Goal: Task Accomplishment & Management: Manage account settings

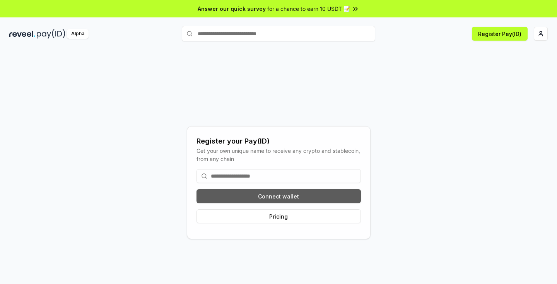
click at [278, 191] on button "Connect wallet" at bounding box center [278, 196] width 164 height 14
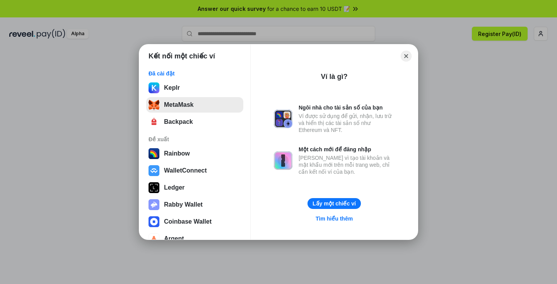
click at [184, 105] on button "MetaMask" at bounding box center [194, 104] width 97 height 15
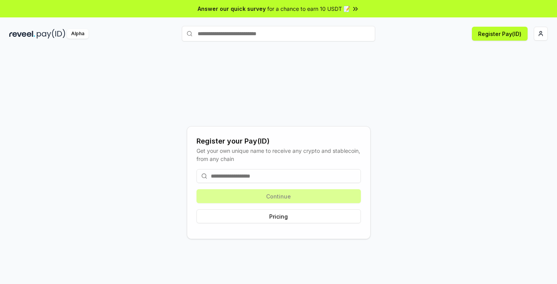
click at [47, 27] on div "Alpha Register Pay(ID)" at bounding box center [278, 34] width 557 height 20
click at [89, 28] on div "Alpha Register Pay(ID)" at bounding box center [278, 34] width 557 height 20
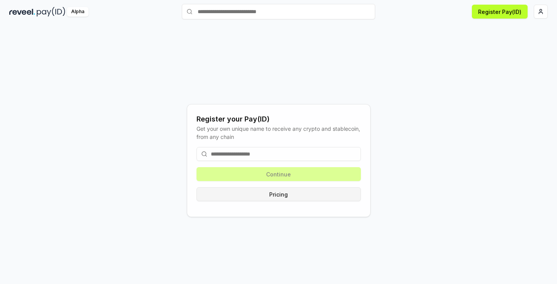
click at [275, 195] on button "Pricing" at bounding box center [278, 194] width 164 height 14
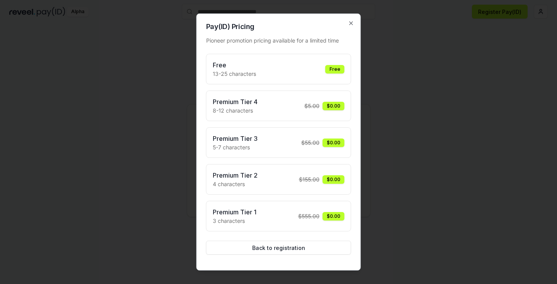
click at [292, 69] on div "Free 13-25 characters Free" at bounding box center [279, 68] width 132 height 17
click at [415, 107] on div at bounding box center [278, 142] width 557 height 284
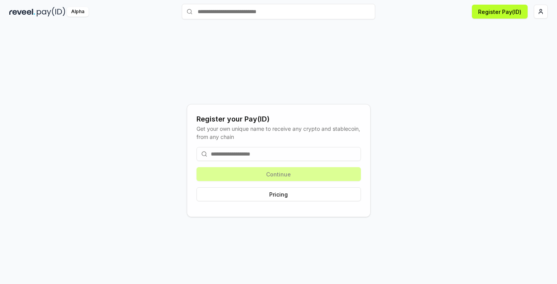
scroll to position [0, 0]
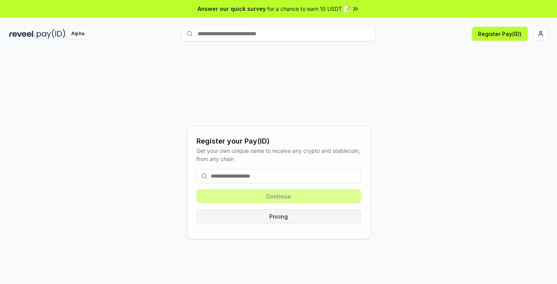
click at [265, 215] on button "Pricing" at bounding box center [278, 216] width 164 height 14
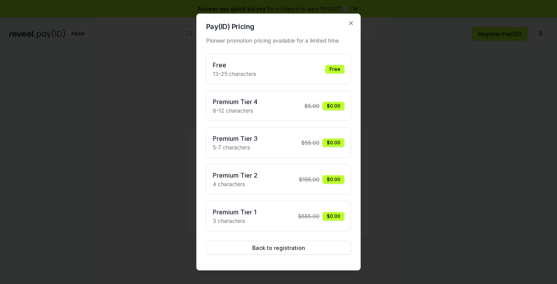
click at [393, 202] on div at bounding box center [278, 142] width 557 height 284
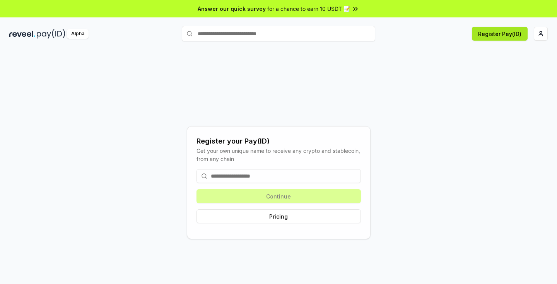
click at [509, 34] on button "Register Pay(ID)" at bounding box center [500, 34] width 56 height 14
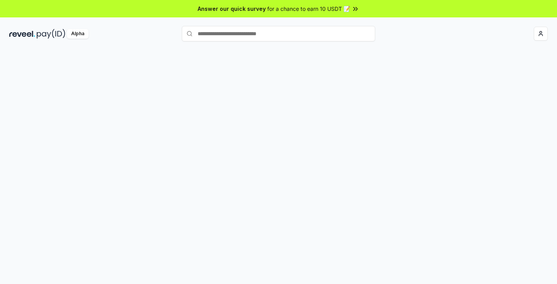
click at [543, 32] on html "Answer our quick survey for a chance to earn 10 USDT 📝 Alpha" at bounding box center [278, 142] width 557 height 284
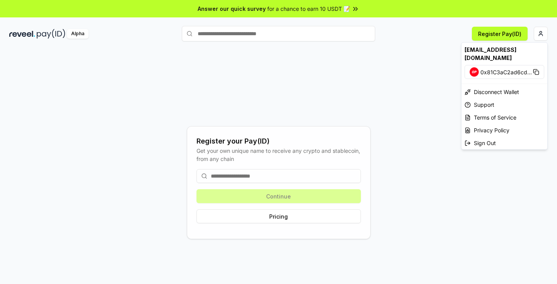
click at [478, 67] on img at bounding box center [473, 71] width 9 height 9
click at [472, 67] on img at bounding box center [473, 71] width 9 height 9
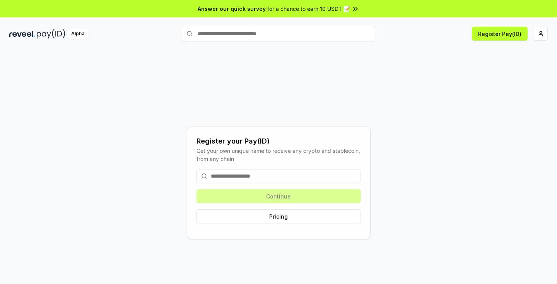
click at [365, 109] on html "Answer our quick survey for a chance to earn 10 USDT 📝 Alpha Register Pay(ID) R…" at bounding box center [278, 142] width 557 height 284
click at [503, 32] on button "Register Pay(ID)" at bounding box center [500, 34] width 56 height 14
click at [37, 37] on img at bounding box center [51, 34] width 29 height 10
click at [295, 3] on div "Answer our quick survey for a chance to earn 10 USDT 📝" at bounding box center [278, 8] width 557 height 17
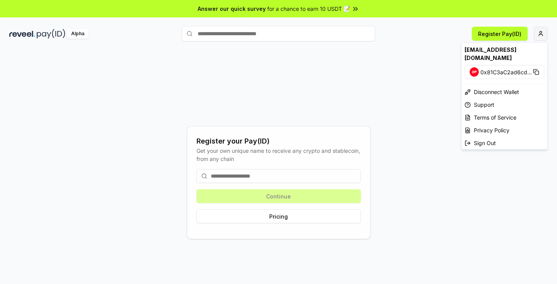
click at [543, 36] on html "Answer our quick survey for a chance to earn 10 USDT 📝 Alpha Register Pay(ID) R…" at bounding box center [278, 142] width 557 height 284
click at [503, 68] on span "0x81C3aC2ad6cd ..." at bounding box center [505, 72] width 51 height 8
click at [416, 99] on html "Answer our quick survey for a chance to earn 10 USDT 📝 Alpha Register Pay(ID) R…" at bounding box center [278, 142] width 557 height 284
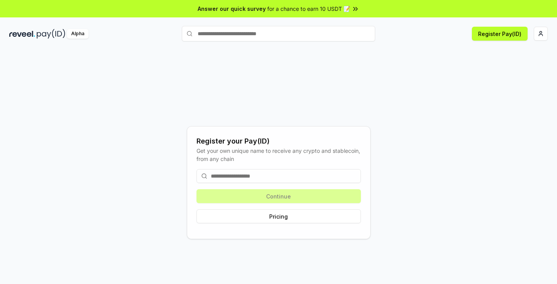
click at [255, 180] on input at bounding box center [278, 176] width 164 height 14
click at [261, 174] on input at bounding box center [278, 176] width 164 height 14
click at [255, 203] on div "Continue Pricing" at bounding box center [278, 196] width 164 height 67
click at [254, 211] on button "Pricing" at bounding box center [278, 216] width 164 height 14
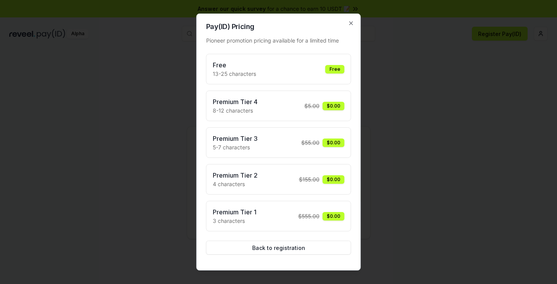
click at [263, 221] on div "Premium Tier 1 3 characters $ 555.00 $0.00" at bounding box center [279, 215] width 132 height 17
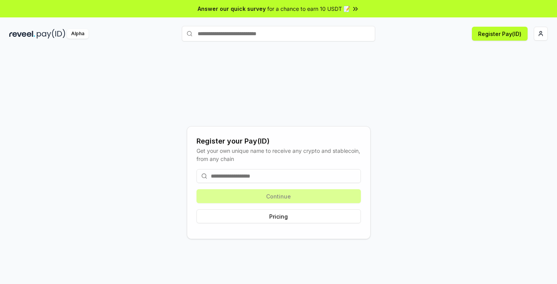
click at [240, 178] on input at bounding box center [278, 176] width 164 height 14
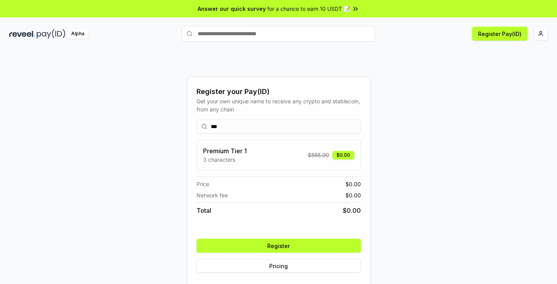
scroll to position [22, 0]
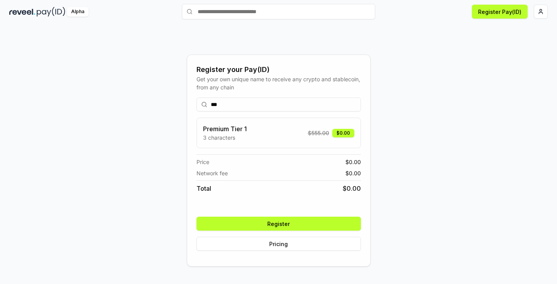
type input "***"
click at [274, 220] on button "Register" at bounding box center [278, 224] width 164 height 14
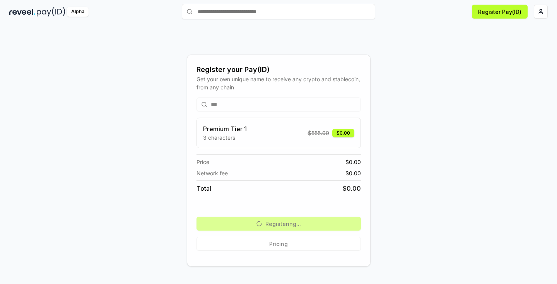
scroll to position [0, 0]
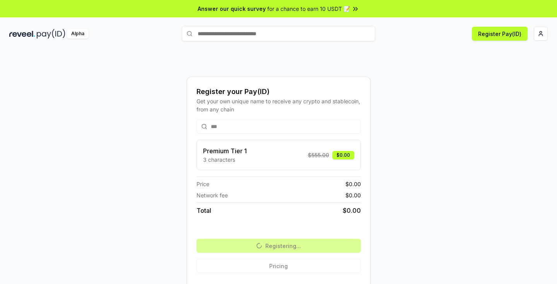
click at [418, 172] on div "Register your Pay(ID) Get your own unique name to receive any crypto and stable…" at bounding box center [278, 182] width 538 height 247
click at [247, 134] on div "*** Premium Tier 1 3 characters $ 555.00 $0.00 Price $ 0.00 Network fee $ 0.00 …" at bounding box center [278, 195] width 164 height 165
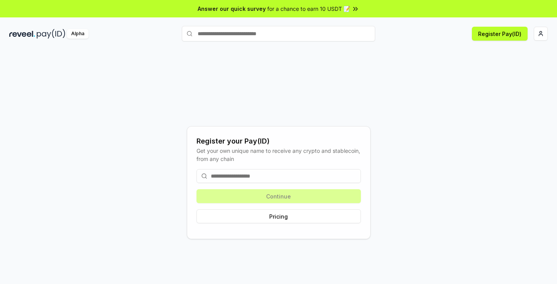
click at [279, 179] on input at bounding box center [278, 176] width 164 height 14
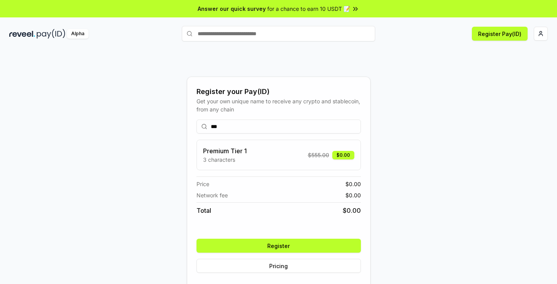
scroll to position [22, 0]
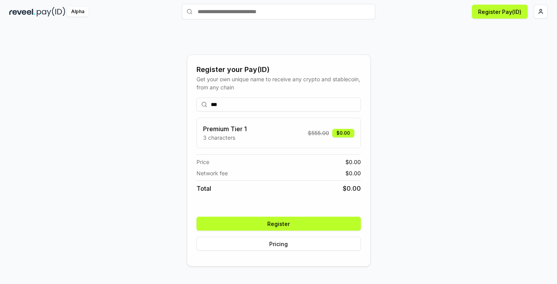
type input "***"
click at [257, 222] on button "Register" at bounding box center [278, 224] width 164 height 14
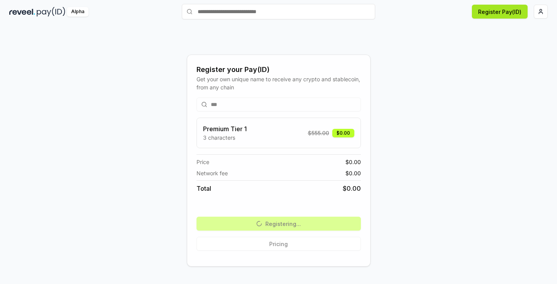
click at [502, 11] on button "Register Pay(ID)" at bounding box center [500, 12] width 56 height 14
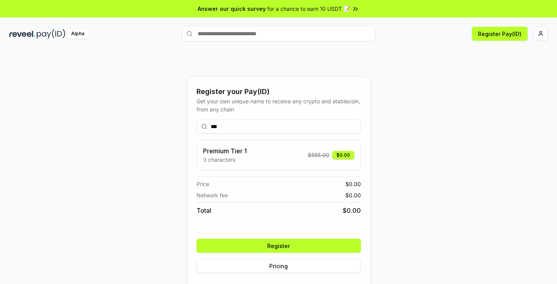
type input "***"
click at [408, 186] on div "Register your Pay(ID) Get your own unique name to receive any crypto and stable…" at bounding box center [278, 182] width 538 height 247
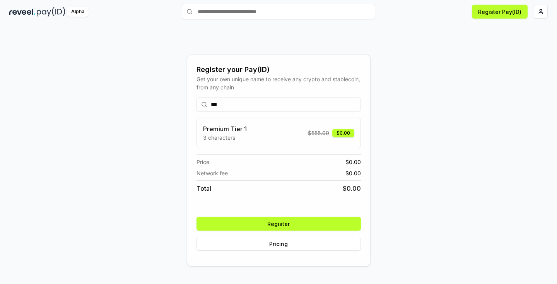
click at [287, 227] on button "Register" at bounding box center [278, 224] width 164 height 14
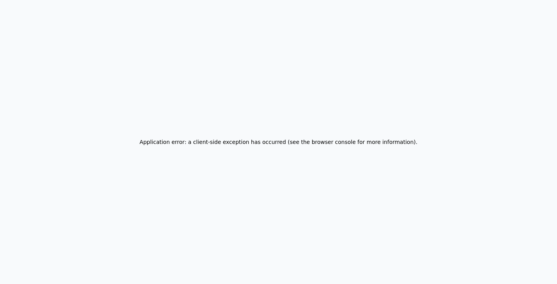
scroll to position [0, 0]
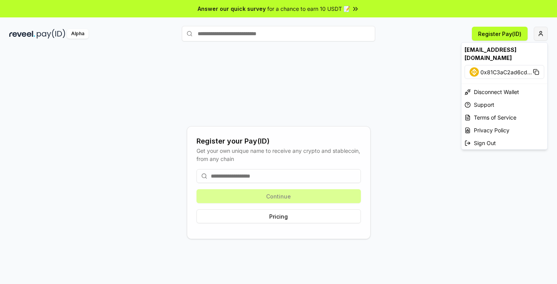
click at [540, 31] on html "Answer our quick survey for a chance to earn 10 USDT 📝 Alpha Register Pay(ID) R…" at bounding box center [278, 142] width 557 height 284
click at [491, 85] on div "Disconnect Wallet" at bounding box center [504, 91] width 86 height 13
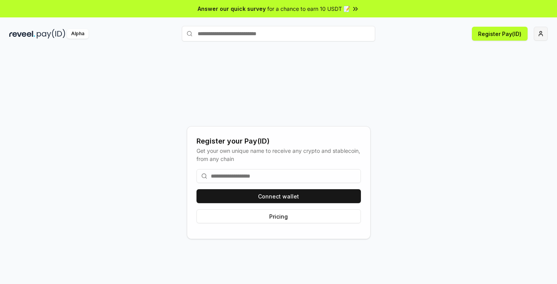
click at [543, 34] on html "Answer our quick survey for a chance to earn 10 USDT 📝 Alpha Register Pay(ID) R…" at bounding box center [278, 142] width 557 height 284
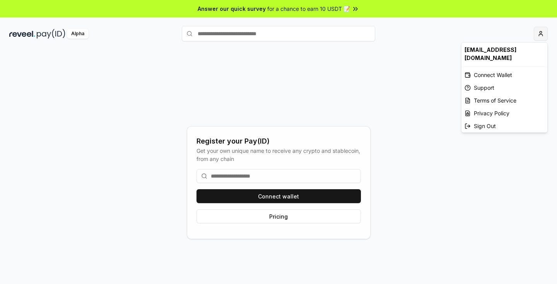
click at [546, 32] on html "Answer our quick survey for a chance to earn 10 USDT 📝 Alpha Register your Pay(…" at bounding box center [278, 142] width 557 height 284
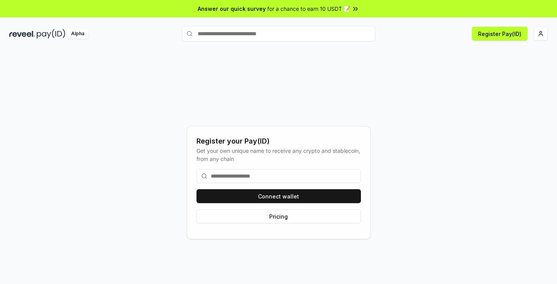
click at [489, 125] on html "Answer our quick survey for a chance to earn 10 USDT 📝 Alpha Register Pay(ID) R…" at bounding box center [278, 142] width 557 height 284
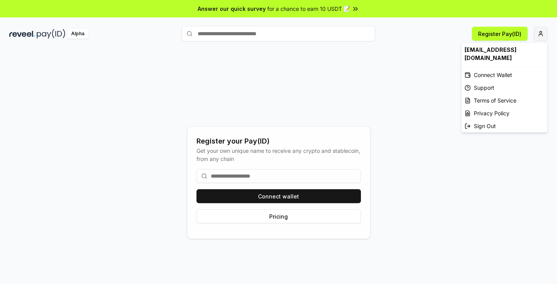
click at [537, 34] on html "Answer our quick survey for a chance to earn 10 USDT 📝 Alpha Register Pay(ID) R…" at bounding box center [278, 142] width 557 height 284
click at [484, 121] on div "Sign Out" at bounding box center [504, 125] width 86 height 13
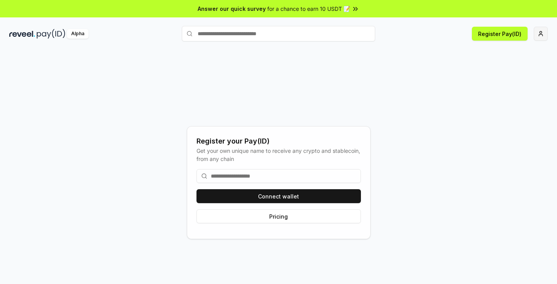
click at [534, 36] on html "Answer our quick survey for a chance to earn 10 USDT 📝 Alpha Register Pay(ID) R…" at bounding box center [278, 142] width 557 height 284
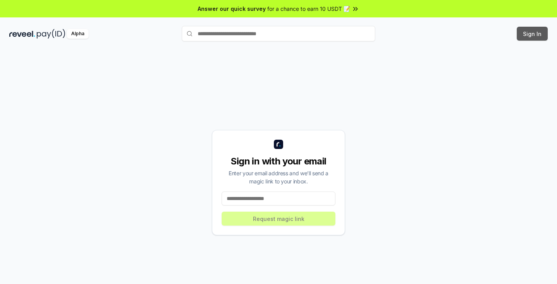
click at [536, 38] on button "Sign In" at bounding box center [532, 34] width 31 height 14
click at [529, 32] on button "Sign In" at bounding box center [532, 34] width 31 height 14
click at [252, 200] on input at bounding box center [279, 198] width 114 height 14
drag, startPoint x: 538, startPoint y: 31, endPoint x: 473, endPoint y: 41, distance: 65.9
click at [473, 41] on div "Alpha Register Pay(ID) Sign In" at bounding box center [278, 34] width 557 height 20
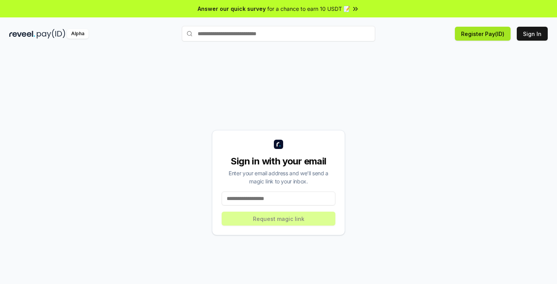
click at [477, 40] on button "Register Pay(ID)" at bounding box center [483, 34] width 56 height 14
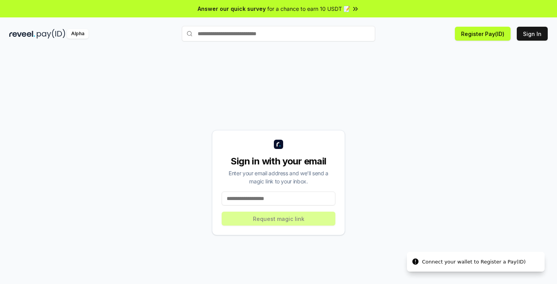
scroll to position [22, 0]
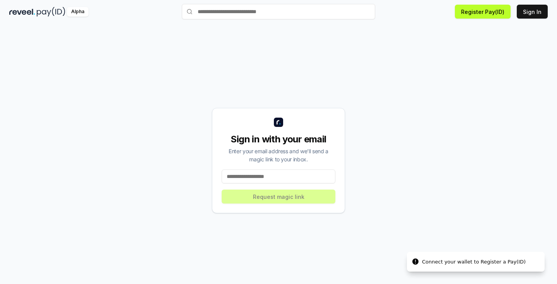
click at [267, 171] on input at bounding box center [279, 176] width 114 height 14
click at [349, 99] on div "Sign in with your email Enter your email address and we’ll send a magic link to…" at bounding box center [278, 160] width 538 height 247
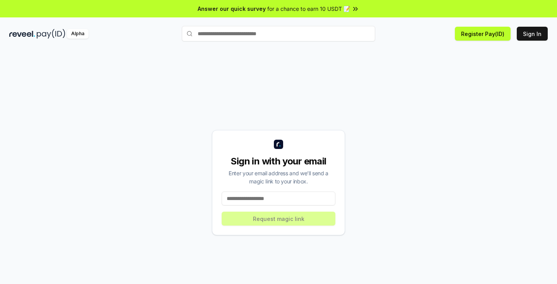
click at [239, 34] on input "text" at bounding box center [278, 33] width 193 height 15
type input "***"
click at [355, 45] on span "Register" at bounding box center [359, 49] width 26 height 12
click at [253, 198] on input at bounding box center [279, 198] width 114 height 14
click at [537, 36] on button "Sign In" at bounding box center [532, 34] width 31 height 14
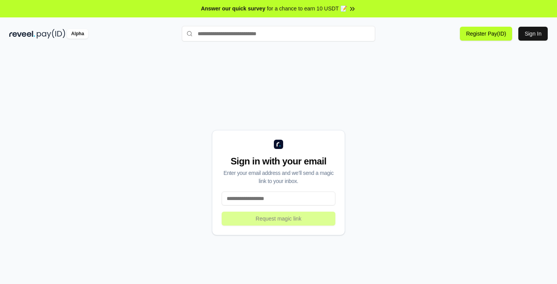
click at [252, 197] on input at bounding box center [279, 198] width 114 height 14
type input "**********"
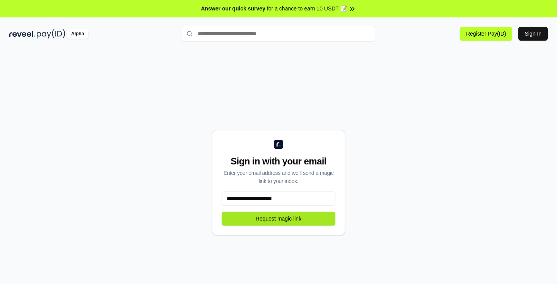
click at [269, 218] on button "Request magic link" at bounding box center [279, 219] width 114 height 14
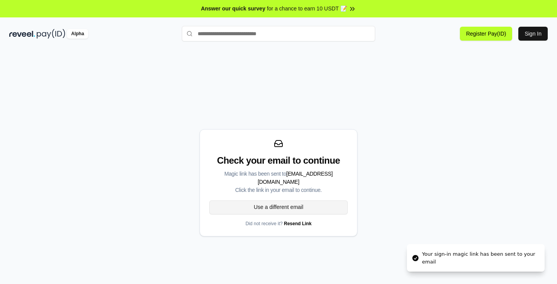
scroll to position [22, 0]
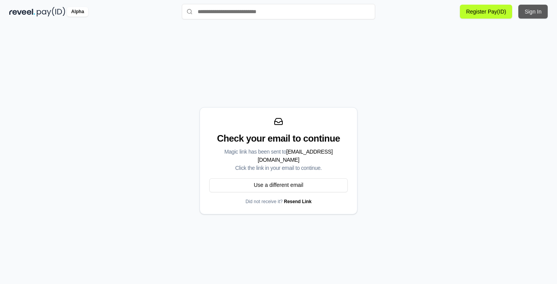
click at [532, 17] on button "Sign In" at bounding box center [532, 12] width 29 height 14
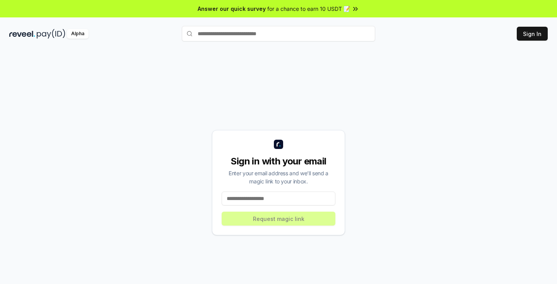
click at [269, 202] on input at bounding box center [279, 198] width 114 height 14
type input "**********"
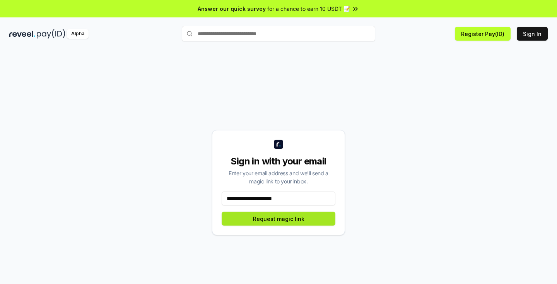
click at [301, 214] on button "Request magic link" at bounding box center [279, 219] width 114 height 14
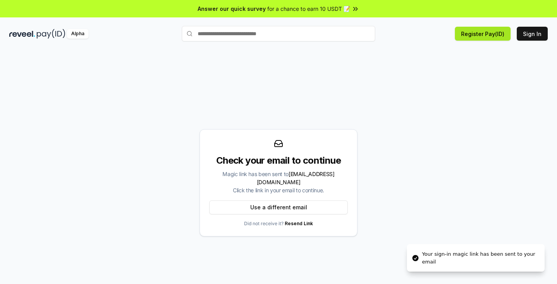
click at [485, 32] on button "Register Pay(ID)" at bounding box center [483, 34] width 56 height 14
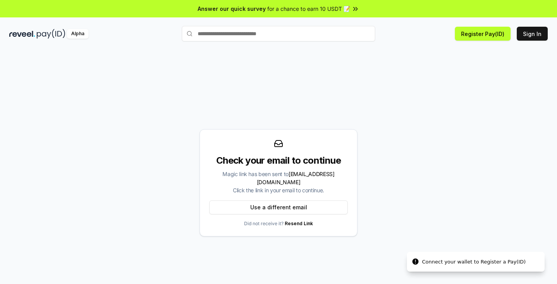
click at [261, 221] on p "Did not receive it? Resend Link" at bounding box center [278, 223] width 69 height 6
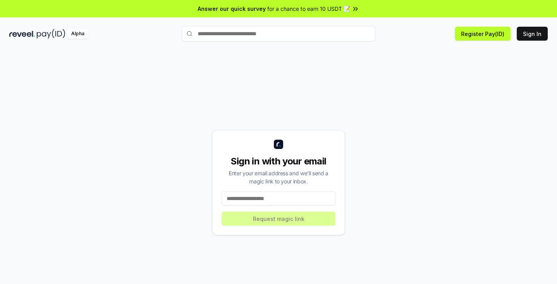
click at [249, 201] on input at bounding box center [279, 198] width 114 height 14
type input "**********"
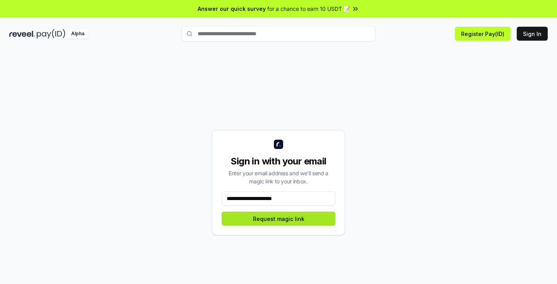
click at [280, 218] on button "Request magic link" at bounding box center [279, 219] width 114 height 14
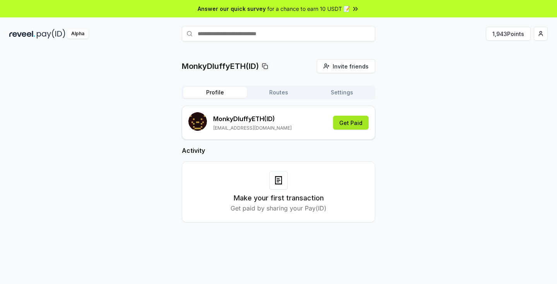
click at [357, 124] on button "Get Paid" at bounding box center [351, 123] width 36 height 14
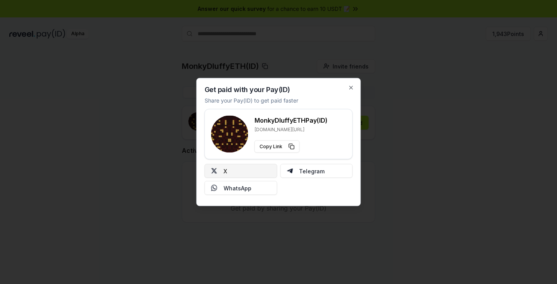
click at [228, 172] on button "X" at bounding box center [241, 171] width 73 height 14
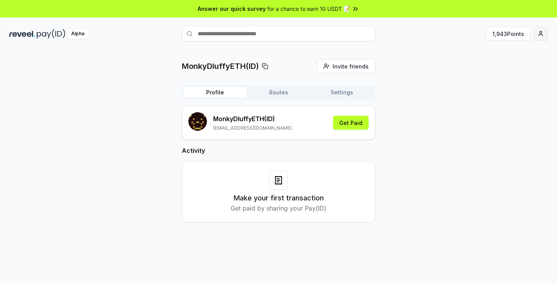
click at [545, 34] on html "Answer our quick survey for a chance to earn 10 USDT 📝 Alpha 1,943 Points Monky…" at bounding box center [278, 142] width 557 height 284
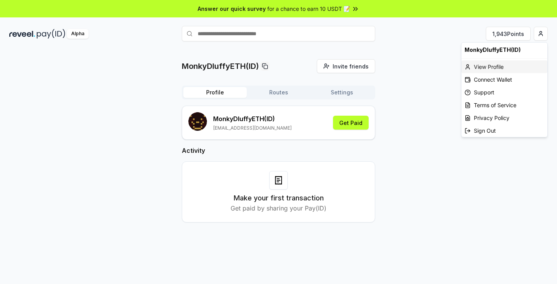
click at [485, 71] on div "View Profile" at bounding box center [504, 66] width 86 height 13
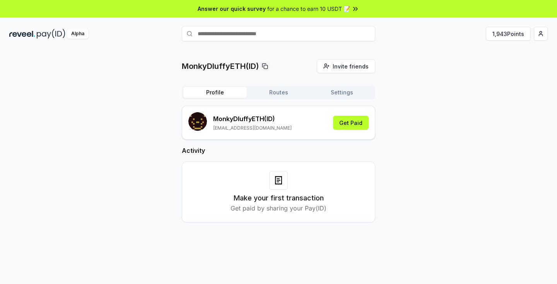
click at [450, 134] on div "MonkyDluffyETH(ID) Invite friends Invite Profile Routes Settings MonkyDluffyETH…" at bounding box center [278, 147] width 538 height 176
click at [280, 101] on div "Profile Routes Settings MonkyDluffyETH (ID) 0964576148tue@gmail.com Get Paid Ac…" at bounding box center [278, 159] width 193 height 149
click at [279, 100] on div "Profile Routes Settings MonkyDluffyETH (ID) 0964576148tue@gmail.com Get Paid Ac…" at bounding box center [278, 159] width 193 height 149
click at [274, 95] on button "Routes" at bounding box center [278, 92] width 63 height 11
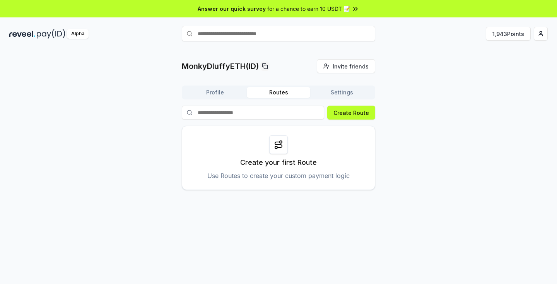
click at [329, 94] on button "Settings" at bounding box center [341, 92] width 63 height 11
click at [259, 92] on button "Routes" at bounding box center [278, 92] width 63 height 11
click at [309, 90] on button "Routes" at bounding box center [278, 92] width 63 height 11
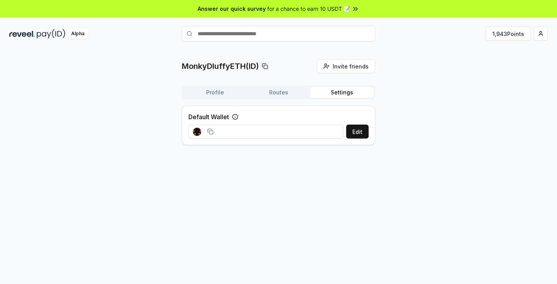
click at [334, 87] on button "Settings" at bounding box center [341, 92] width 63 height 11
click at [271, 130] on input at bounding box center [265, 132] width 155 height 14
click at [208, 85] on div "MonkyDluffyETH(ID) Invite friends Invite Profile Routes Settings Default Wallet…" at bounding box center [278, 105] width 193 height 92
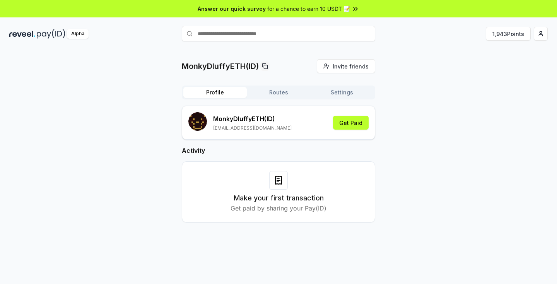
click at [216, 91] on button "Profile" at bounding box center [214, 92] width 63 height 11
click at [442, 110] on div "MonkyDluffyETH(ID) Invite friends Invite Profile Routes Settings MonkyDluffyETH…" at bounding box center [278, 147] width 538 height 176
click at [546, 33] on html "Answer our quick survey for a chance to earn 10 USDT 📝 Alpha 1,943 Points Monky…" at bounding box center [278, 142] width 557 height 284
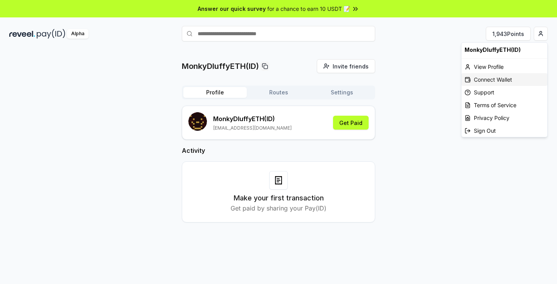
click at [491, 80] on div "Connect Wallet" at bounding box center [504, 79] width 86 height 13
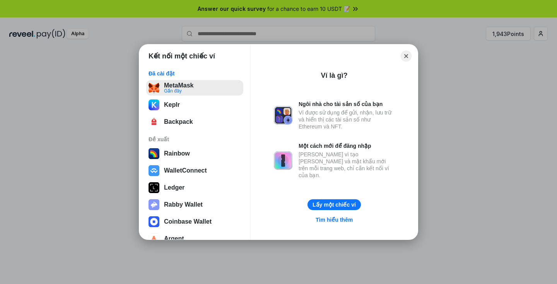
click at [168, 94] on button "MetaMask Gần đây" at bounding box center [194, 87] width 97 height 15
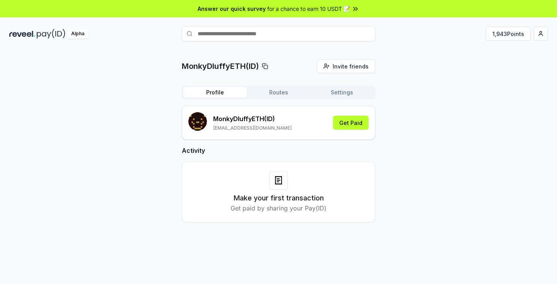
click at [544, 41] on div "Alpha 1,943 Points" at bounding box center [278, 34] width 557 height 20
click at [544, 40] on html "Answer our quick survey for a chance to earn 10 USDT 📝 Alpha 1,943 Points Monky…" at bounding box center [278, 142] width 557 height 284
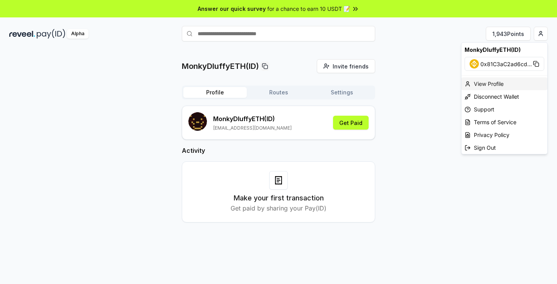
click at [481, 85] on div "View Profile" at bounding box center [504, 83] width 86 height 13
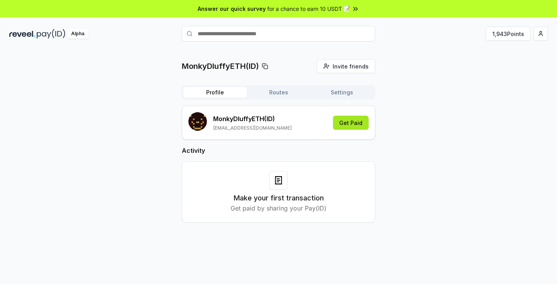
click at [360, 116] on button "Get Paid" at bounding box center [351, 123] width 36 height 14
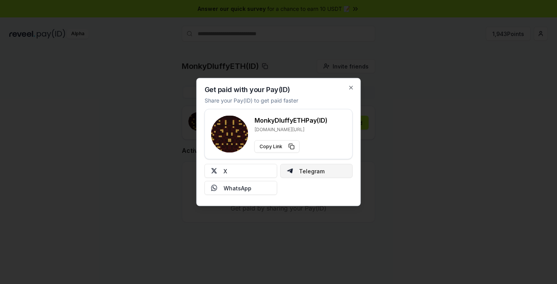
click at [302, 174] on button "Telegram" at bounding box center [316, 171] width 73 height 14
click at [433, 144] on div at bounding box center [278, 142] width 557 height 284
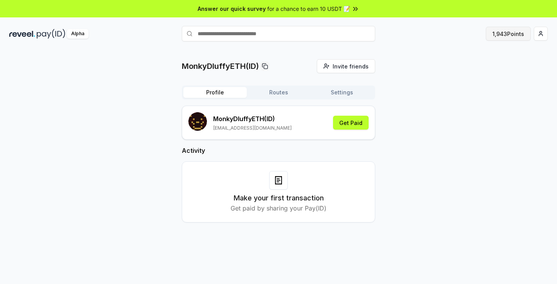
click at [508, 36] on button "1,943 Points" at bounding box center [508, 34] width 45 height 14
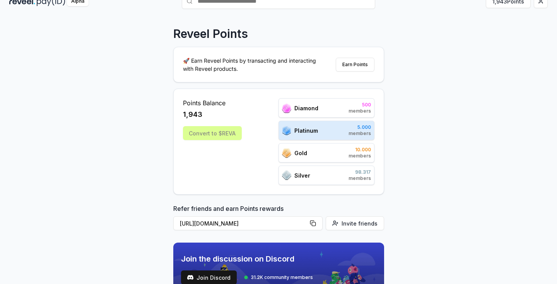
scroll to position [35, 0]
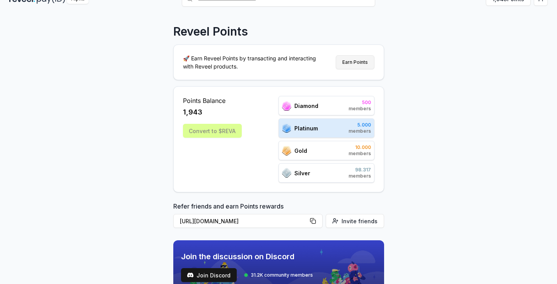
click at [361, 62] on button "Earn Points" at bounding box center [355, 62] width 39 height 14
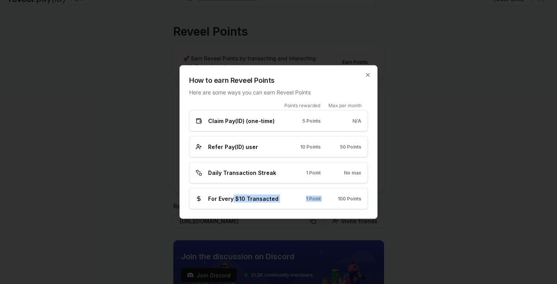
drag, startPoint x: 232, startPoint y: 198, endPoint x: 340, endPoint y: 194, distance: 108.3
click at [340, 194] on div "For Every $10 Transacted 1 Point 100 Points" at bounding box center [278, 198] width 165 height 8
click at [432, 197] on div at bounding box center [278, 142] width 557 height 284
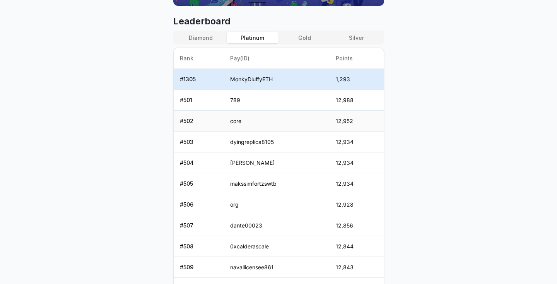
scroll to position [328, 0]
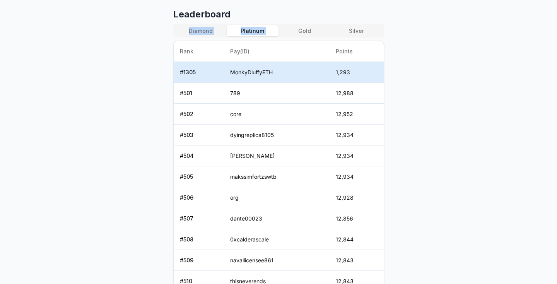
drag, startPoint x: 304, startPoint y: 24, endPoint x: 275, endPoint y: 18, distance: 30.3
click at [275, 18] on div "Leaderboard Diamond Platinum Gold Silver Rank Pay(ID) Points # 1305 MonkyDluffy…" at bounding box center [278, 158] width 211 height 300
click at [188, 36] on div "Diamond Platinum Gold Silver" at bounding box center [278, 31] width 211 height 14
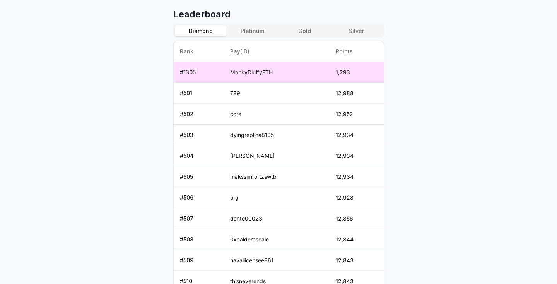
click at [193, 31] on button "Diamond" at bounding box center [201, 30] width 52 height 11
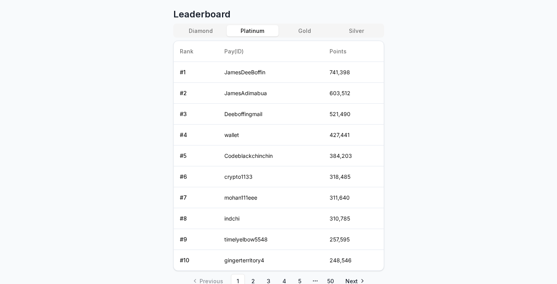
click at [240, 36] on button "Platinum" at bounding box center [253, 30] width 52 height 11
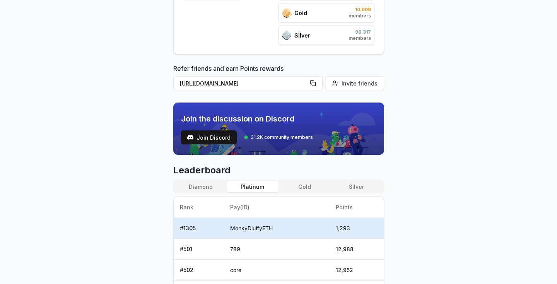
scroll to position [0, 0]
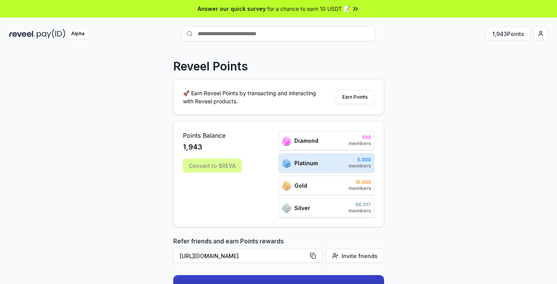
click at [444, 160] on div "Reveel Points 🚀 Earn Reveel Points by transacting and interacting with Reveel p…" at bounding box center [278, 175] width 557 height 262
click at [220, 159] on div "Convert to $REVA" at bounding box center [212, 166] width 59 height 14
click at [220, 169] on div "Convert to $REVA" at bounding box center [212, 166] width 59 height 14
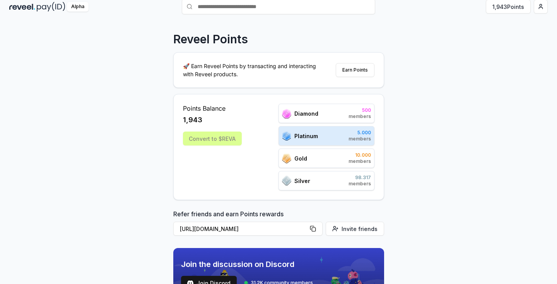
scroll to position [32, 0]
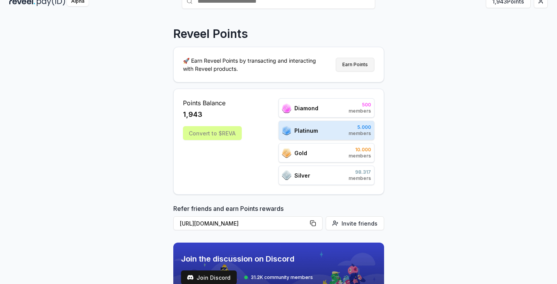
click at [351, 64] on button "Earn Points" at bounding box center [355, 65] width 39 height 14
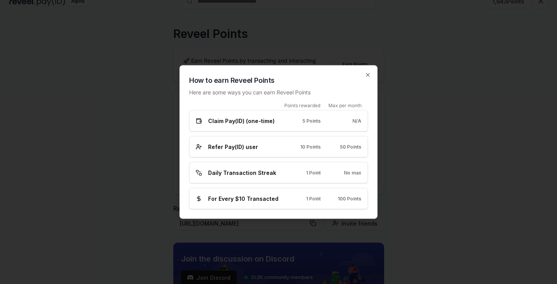
click at [405, 71] on div at bounding box center [278, 142] width 557 height 284
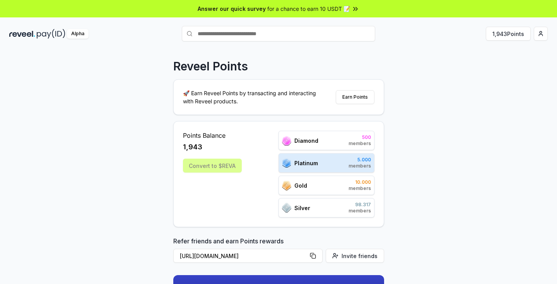
click at [326, 26] on input "text" at bounding box center [278, 33] width 193 height 15
type input "***"
click at [271, 32] on input "***" at bounding box center [278, 33] width 193 height 15
click at [276, 39] on input "***" at bounding box center [278, 33] width 193 height 15
click at [512, 35] on button "1,943 Points" at bounding box center [508, 34] width 45 height 14
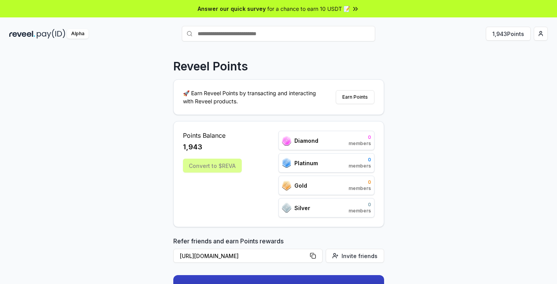
click at [542, 36] on html "Answer our quick survey for a chance to earn 10 USDT 📝 Alpha 1,943 Points Revee…" at bounding box center [278, 142] width 557 height 284
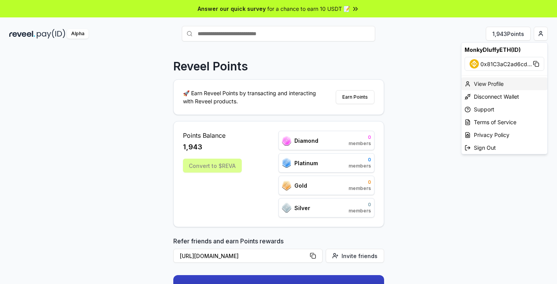
click at [485, 82] on div "View Profile" at bounding box center [504, 83] width 86 height 13
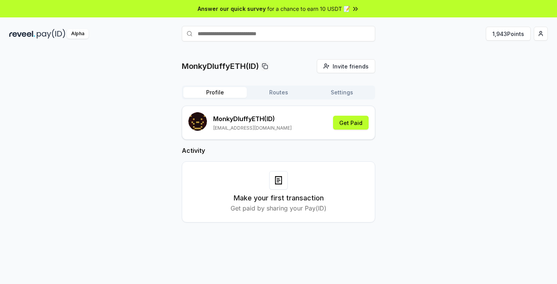
click at [72, 32] on div "Alpha" at bounding box center [78, 34] width 22 height 10
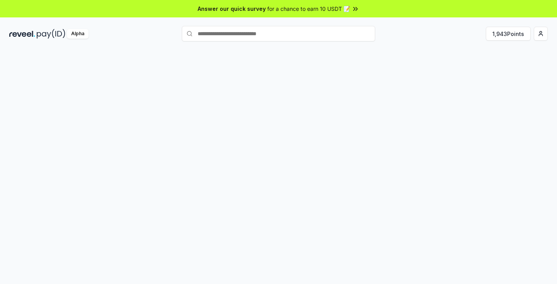
click at [49, 33] on img at bounding box center [51, 34] width 29 height 10
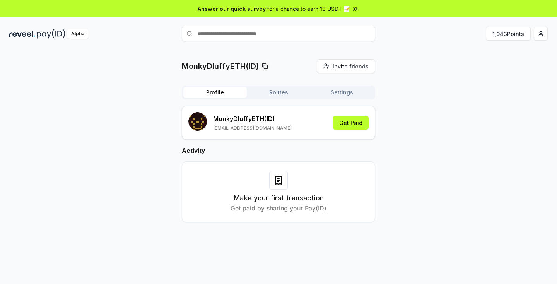
click at [360, 10] on div "Answer our quick survey for a chance to earn 10 USDT 📝" at bounding box center [278, 8] width 557 height 17
drag, startPoint x: 275, startPoint y: 128, endPoint x: 212, endPoint y: 129, distance: 63.4
click at [212, 129] on div "MonkyDluffyETH (ID) 0964576148tue@gmail.com Get Paid" at bounding box center [278, 122] width 180 height 21
copy p "0964576148tue@gmail.com"
click at [502, 51] on div "MonkyDluffyETH(ID) Invite friends Invite Profile Routes Settings MonkyDluffyETH…" at bounding box center [278, 175] width 557 height 262
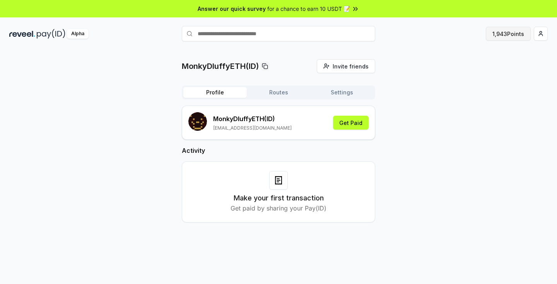
click at [499, 33] on button "1,943 Points" at bounding box center [508, 34] width 45 height 14
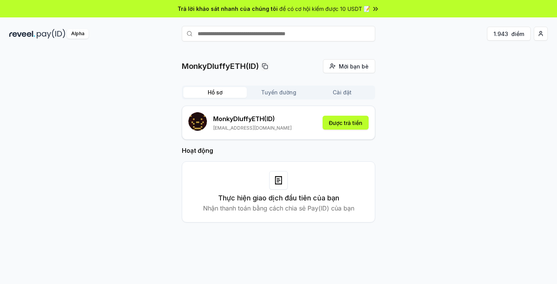
drag, startPoint x: 343, startPoint y: 127, endPoint x: 322, endPoint y: 162, distance: 40.5
click at [322, 162] on div "MonkyDluffyETH (ID) [EMAIL_ADDRESS][DOMAIN_NAME] Được trả tiền Hoạt động Thực h…" at bounding box center [278, 170] width 193 height 129
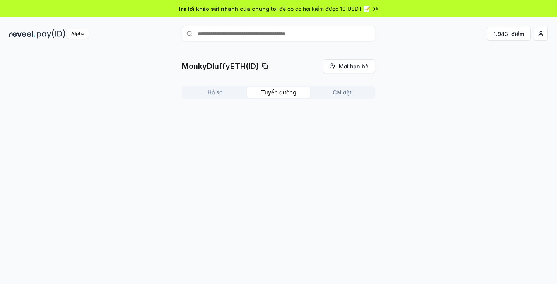
click at [273, 87] on button "Tuyến đường" at bounding box center [278, 92] width 63 height 11
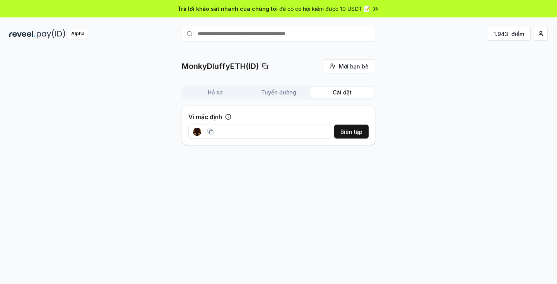
click at [326, 88] on button "Cài đặt" at bounding box center [341, 92] width 63 height 11
click at [444, 27] on div "1.943 điểm" at bounding box center [461, 34] width 172 height 14
click at [515, 28] on button "1.943 điểm" at bounding box center [509, 34] width 44 height 14
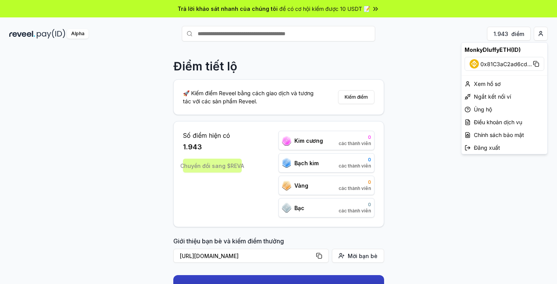
click at [427, 67] on html "Trả lời khảo sát nhanh của chúng tôi để có cơ hội kiếm được 10 USDT 📝 Alpha 1.9…" at bounding box center [278, 142] width 557 height 284
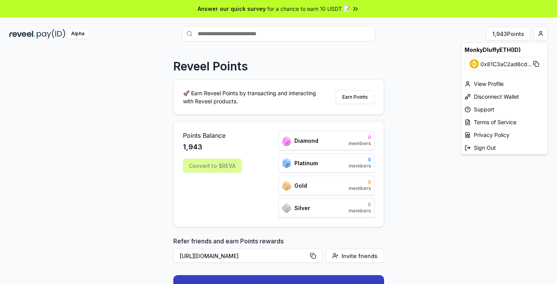
click at [542, 34] on html "Answer our quick survey for a chance to earn 10 USDT 📝 Alpha 1,943 Points Revee…" at bounding box center [278, 142] width 557 height 284
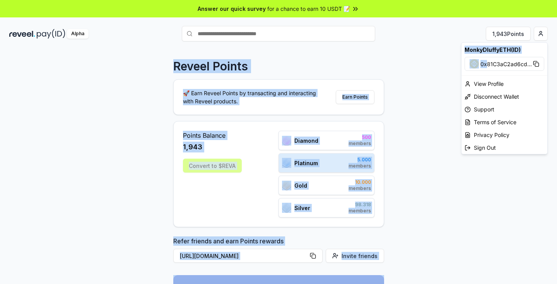
drag, startPoint x: 486, startPoint y: 66, endPoint x: 556, endPoint y: 56, distance: 70.7
click at [556, 56] on html "Answer our quick survey for a chance to earn 10 USDT 📝 Alpha 1,943 Points Revee…" at bounding box center [278, 142] width 557 height 284
click at [488, 85] on div "View Profile" at bounding box center [504, 83] width 86 height 13
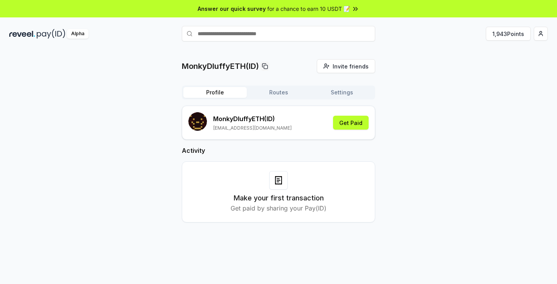
click at [331, 90] on button "Settings" at bounding box center [341, 92] width 63 height 11
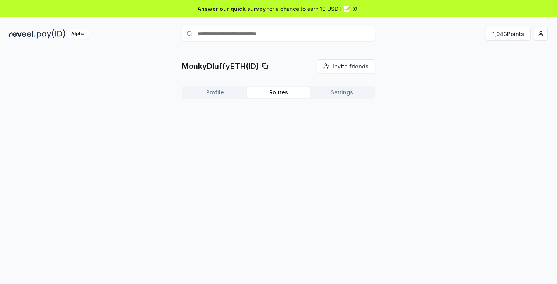
click at [274, 91] on button "Routes" at bounding box center [278, 92] width 63 height 11
click at [322, 94] on button "Settings" at bounding box center [341, 92] width 63 height 11
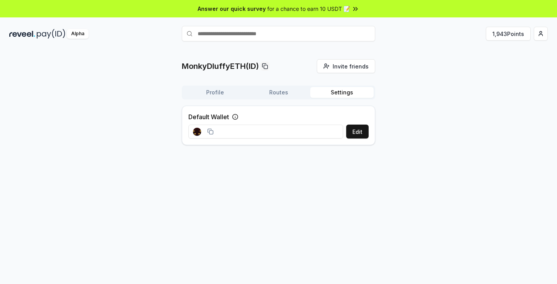
click at [210, 132] on icon at bounding box center [210, 131] width 6 height 6
click at [212, 132] on icon at bounding box center [210, 131] width 6 height 6
click at [211, 126] on div at bounding box center [203, 131] width 30 height 17
click at [210, 131] on icon at bounding box center [210, 131] width 6 height 6
click at [362, 130] on button "Edit" at bounding box center [357, 132] width 22 height 14
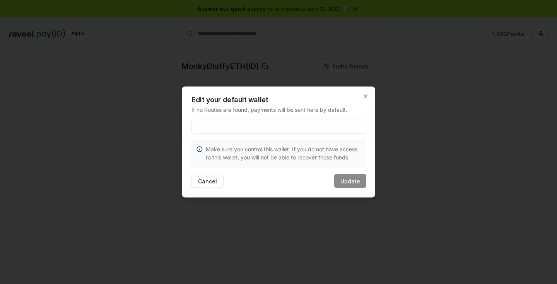
click at [256, 135] on div "Edit your default wallet If no Routes are found, payments will be sent here by …" at bounding box center [278, 142] width 193 height 111
click at [246, 125] on input at bounding box center [278, 127] width 175 height 14
click at [377, 77] on div at bounding box center [278, 142] width 557 height 284
